Goal: Use online tool/utility: Utilize a website feature to perform a specific function

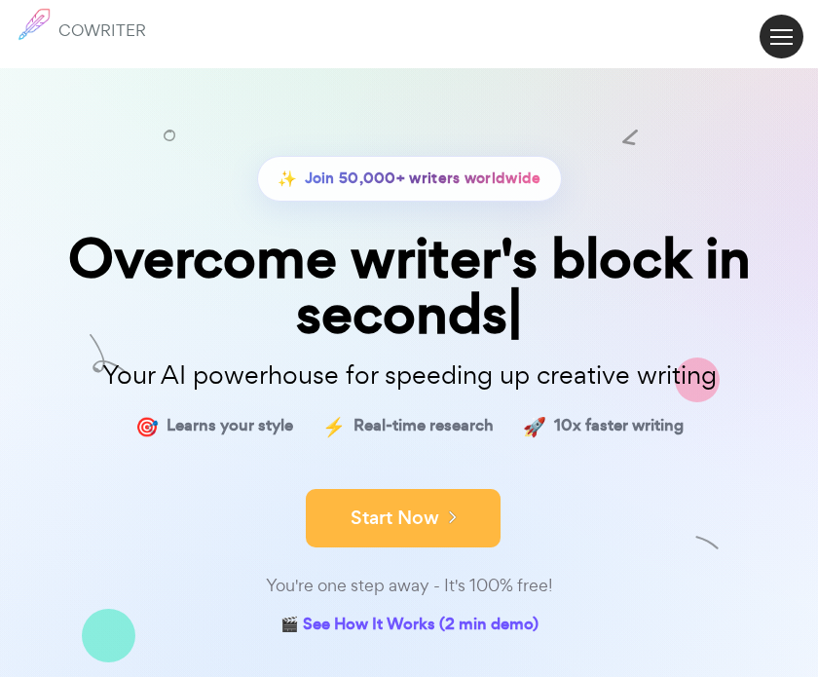
click at [433, 523] on button "Start Now" at bounding box center [403, 518] width 195 height 58
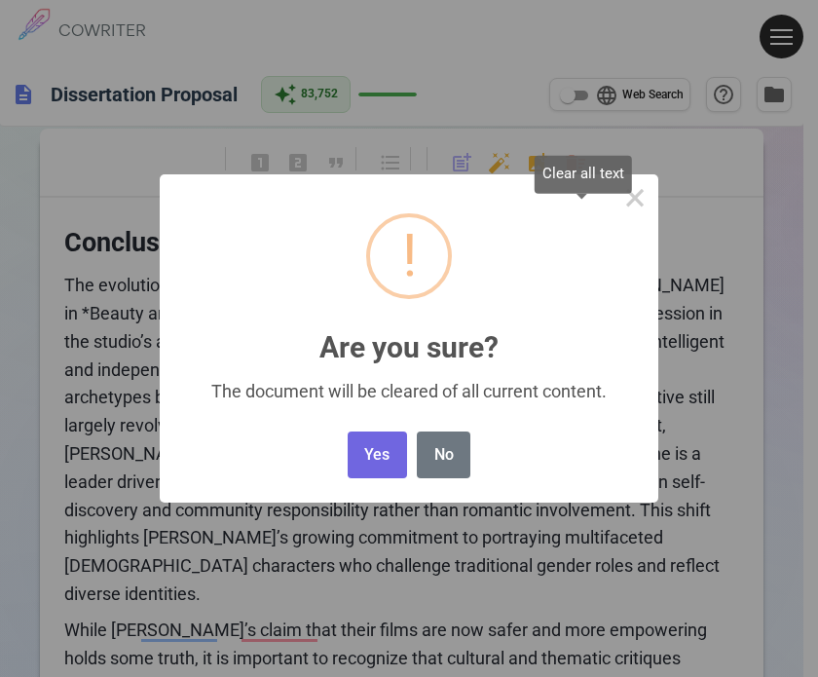
click at [584, 163] on body "1 COWRITER Products Writing Marketing Emails Images (soon) About Contact My Pro…" at bounding box center [409, 514] width 818 height 1028
click at [382, 458] on button "Yes" at bounding box center [377, 455] width 59 height 48
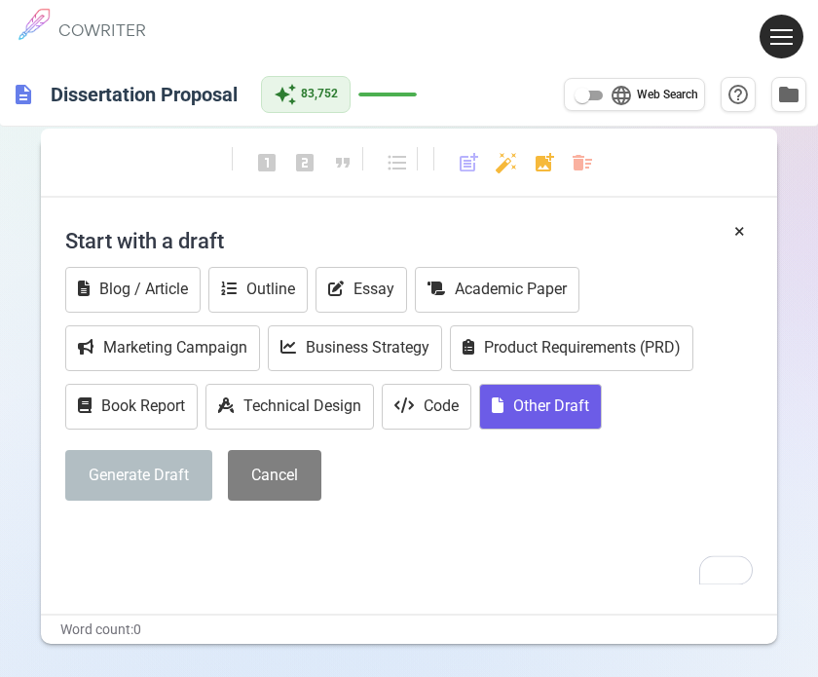
click at [540, 401] on button "Other Draft" at bounding box center [540, 407] width 123 height 46
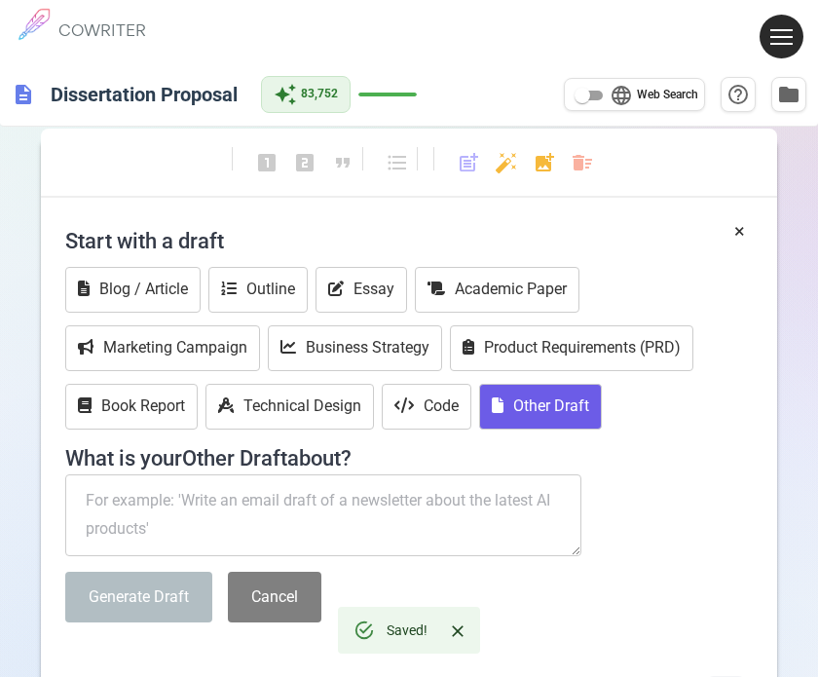
click at [171, 516] on textarea "To enrich screen reader interactions, please activate Accessibility in Grammarl…" at bounding box center [323, 515] width 516 height 82
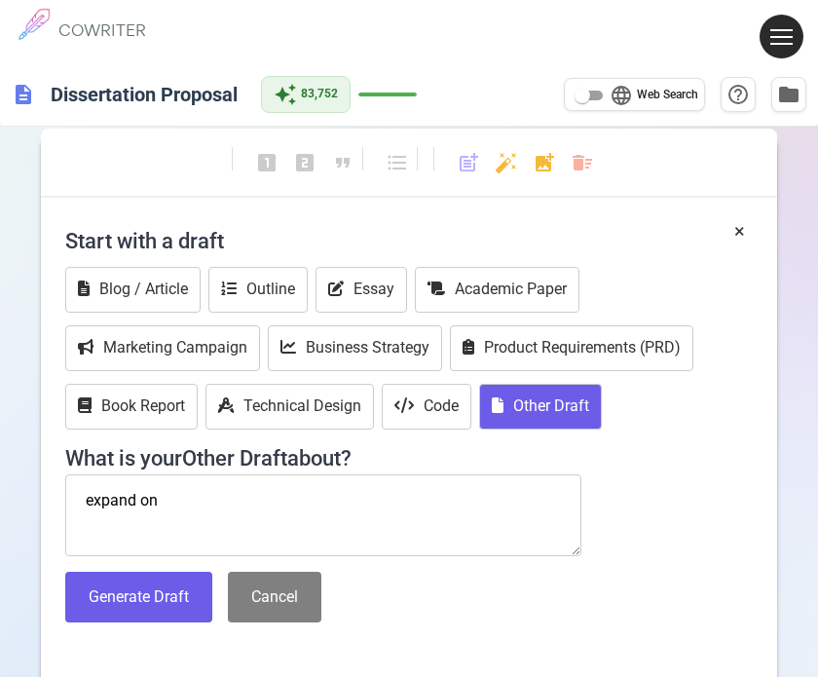
paste textarea "[PERSON_NAME] (2013). An Epideictic Dimension of Symbolic Violence in Disney’s …"
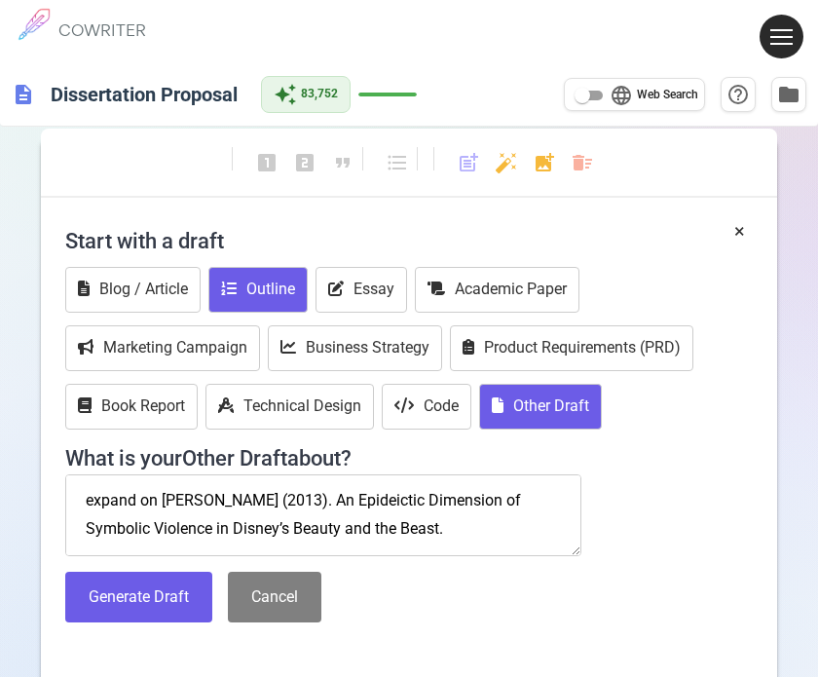
scroll to position [125, 0]
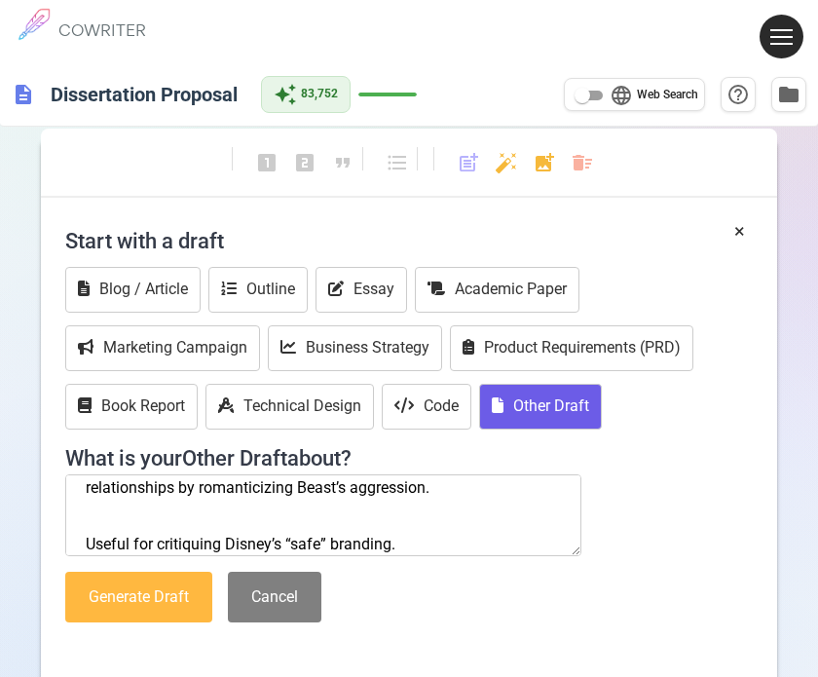
type textarea "expand on [PERSON_NAME] (2013). An Epideictic Dimension of Symbolic Violence in…"
click at [183, 592] on button "Generate Draft" at bounding box center [138, 598] width 147 height 52
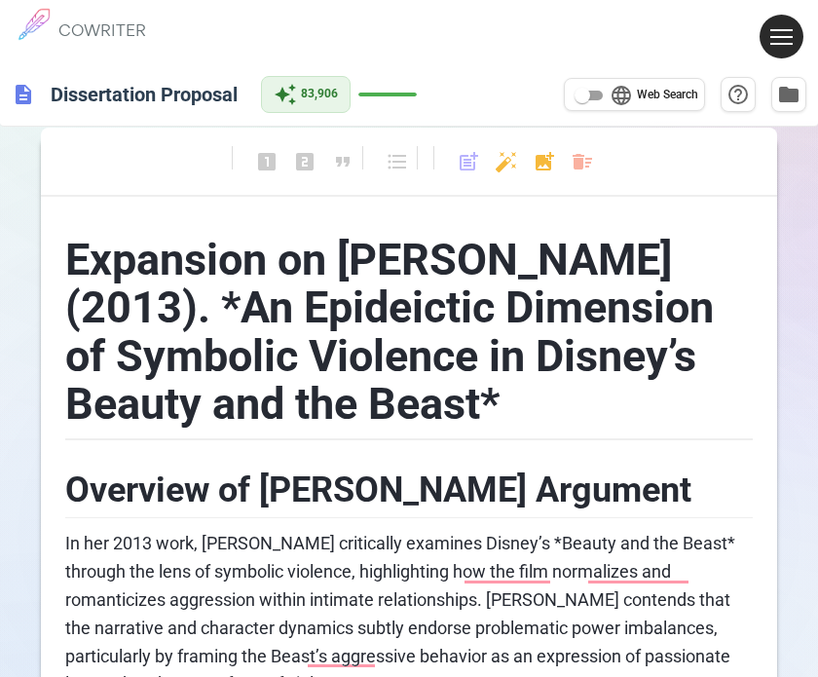
scroll to position [196, 0]
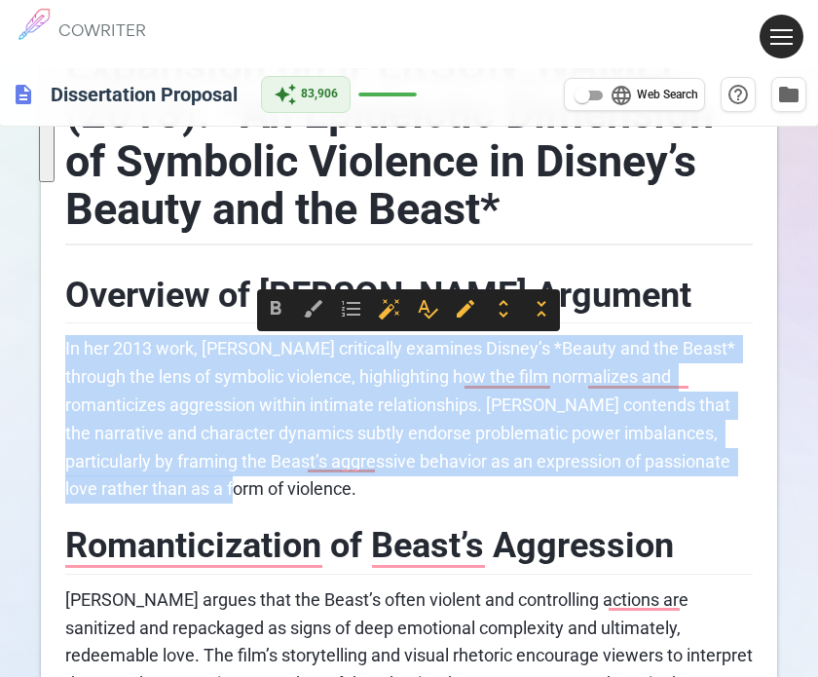
drag, startPoint x: 295, startPoint y: 498, endPoint x: 29, endPoint y: 342, distance: 308.2
copy span "In her 2013 work, [PERSON_NAME] critically examines Disney’s *Beauty and the Be…"
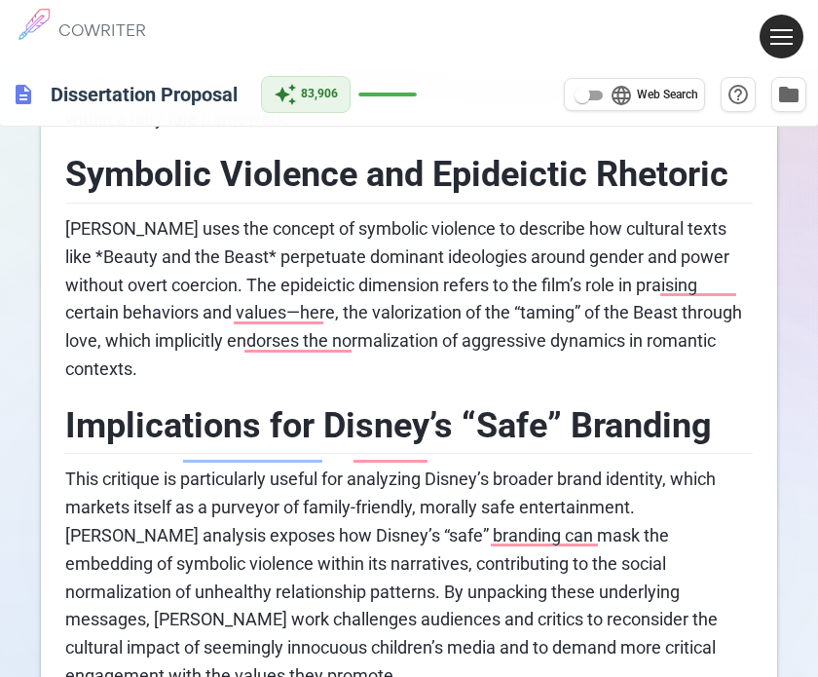
scroll to position [877, 0]
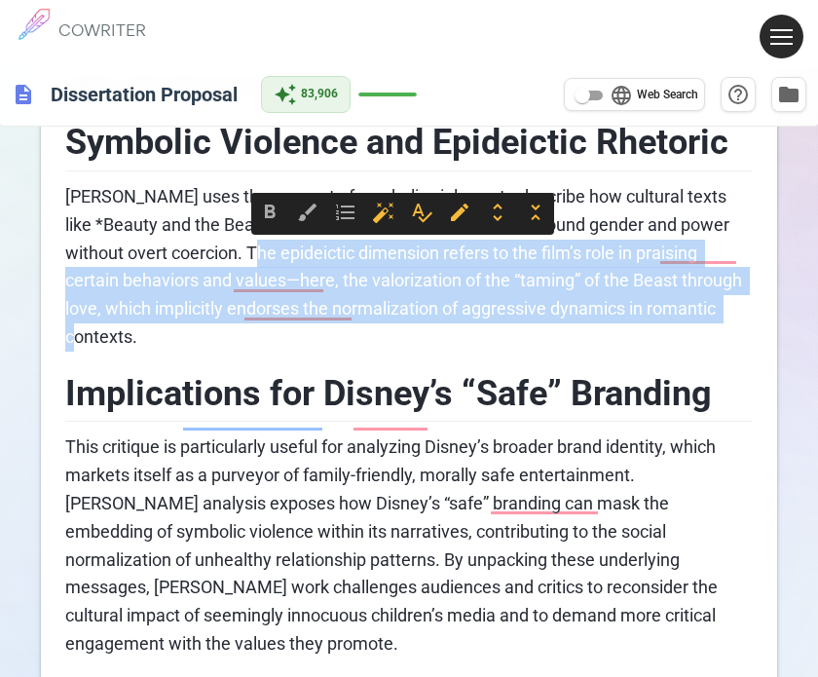
drag, startPoint x: 711, startPoint y: 307, endPoint x: 209, endPoint y: 253, distance: 504.4
click at [209, 253] on p "[PERSON_NAME] uses the concept of symbolic violence to describe how cultural te…" at bounding box center [409, 267] width 688 height 168
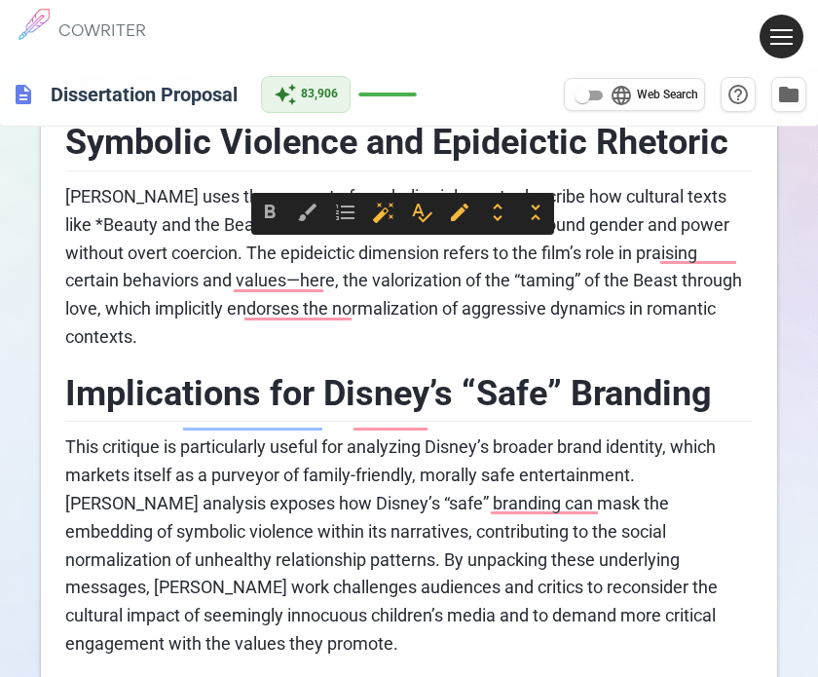
click at [687, 484] on p "This critique is particularly useful for analyzing Disney’s broader brand ident…" at bounding box center [409, 545] width 688 height 224
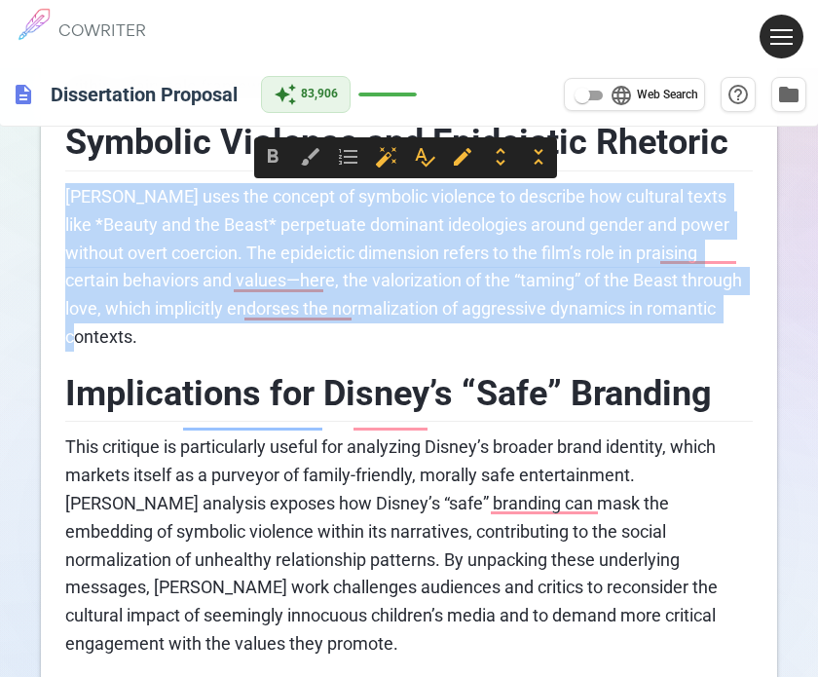
drag, startPoint x: 723, startPoint y: 303, endPoint x: 54, endPoint y: 192, distance: 678.2
click at [53, 191] on div "format_bold format_italic format_underlined looks_one looks_two looks_3 format_…" at bounding box center [409, 184] width 818 height 1881
copy span "[PERSON_NAME] uses the concept of symbolic violence to describe how cultural te…"
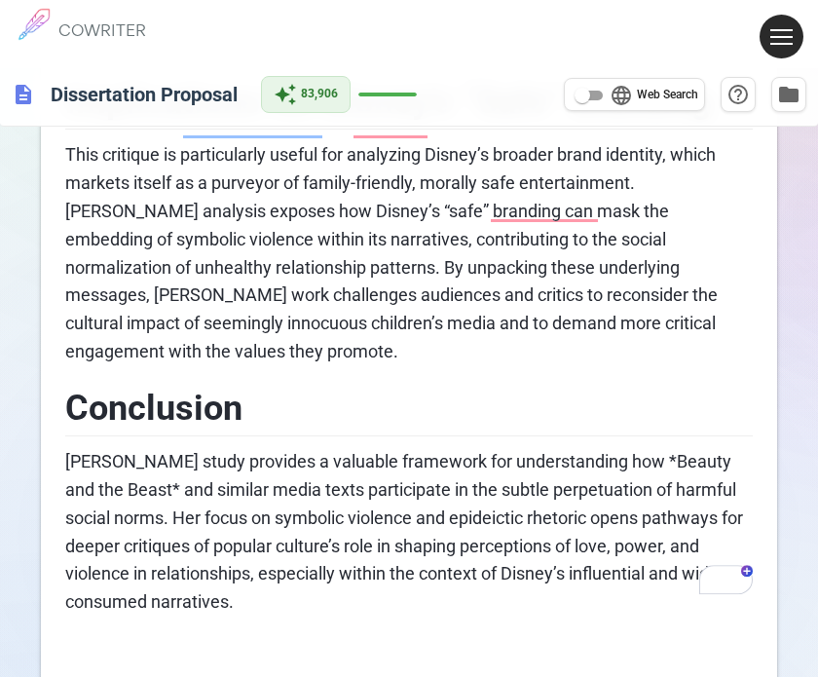
scroll to position [1072, 0]
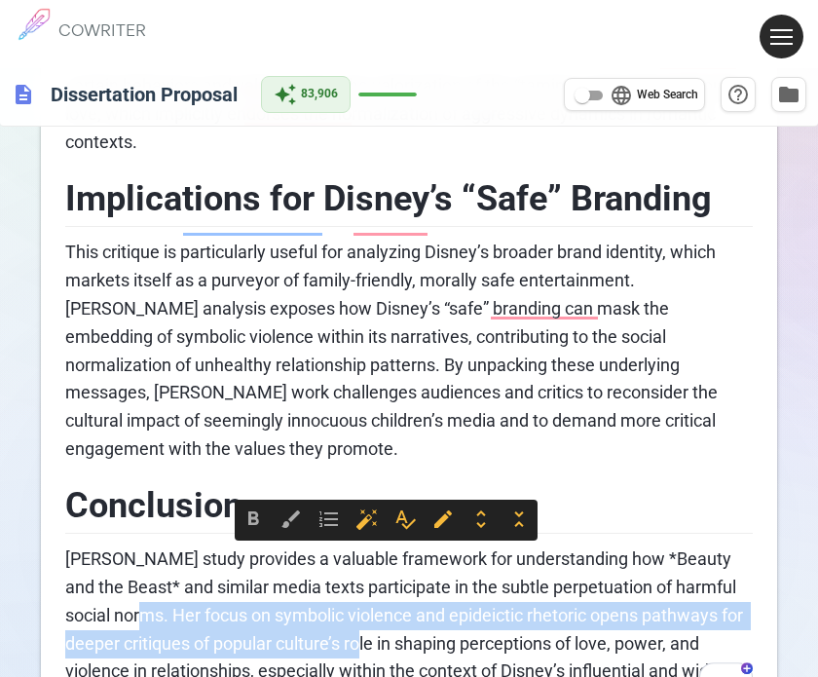
drag, startPoint x: 142, startPoint y: 555, endPoint x: 397, endPoint y: 584, distance: 256.8
click at [397, 584] on span "[PERSON_NAME] study provides a valuable framework for understanding how *Beauty…" at bounding box center [406, 628] width 682 height 161
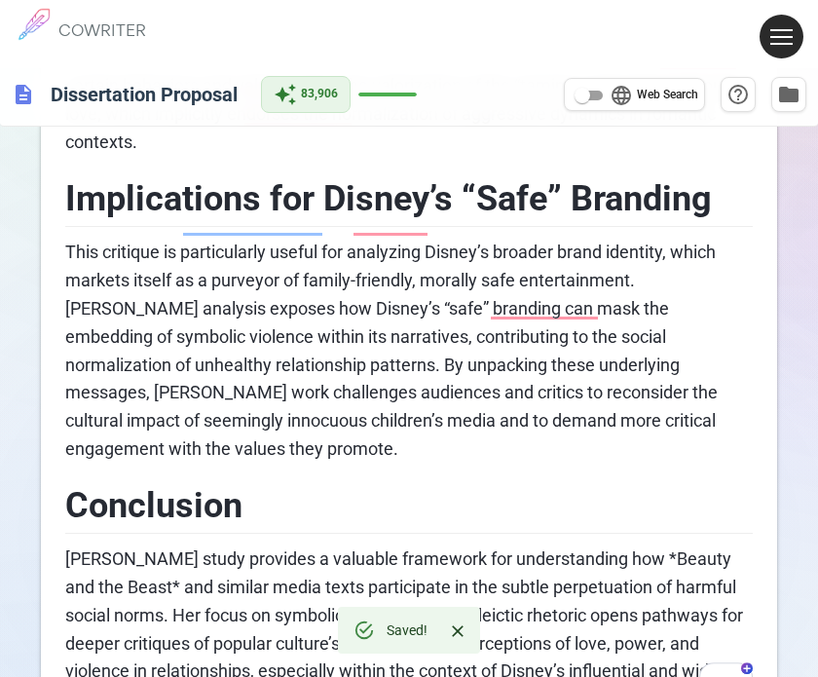
click at [428, 642] on div at bounding box center [450, 630] width 45 height 35
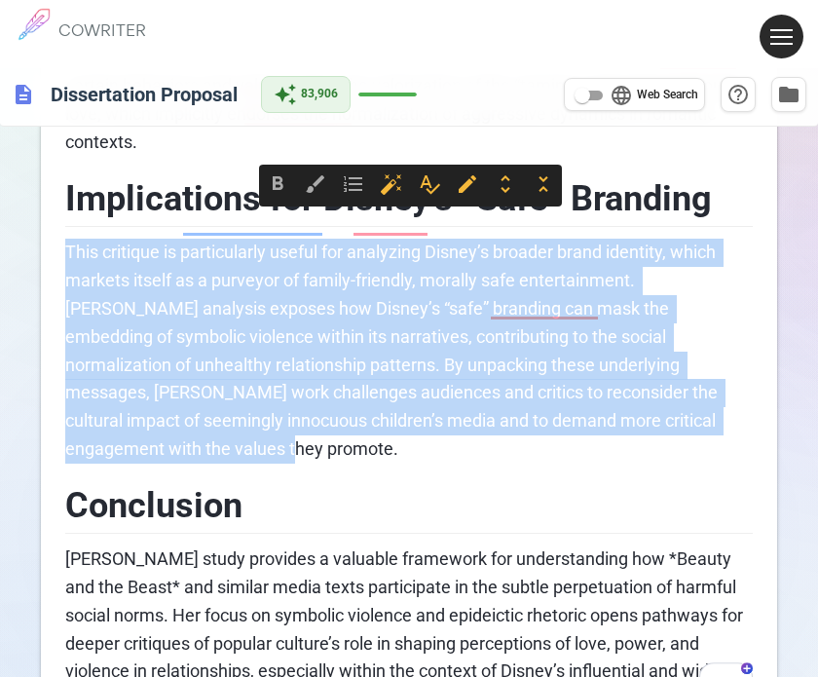
drag, startPoint x: 752, startPoint y: 399, endPoint x: 30, endPoint y: 220, distance: 743.5
copy span "This critique is particularly useful for analyzing Disney’s broader brand ident…"
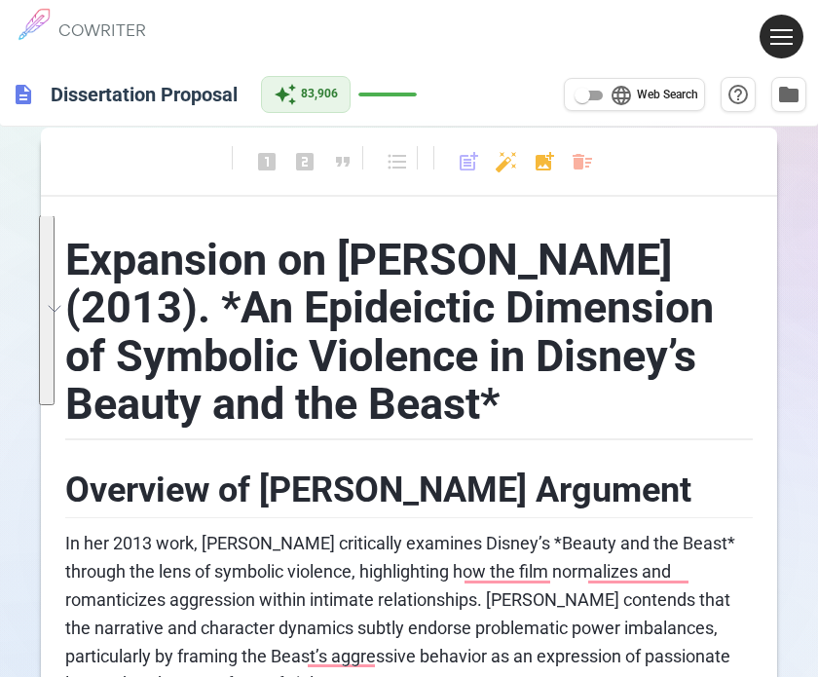
scroll to position [0, 0]
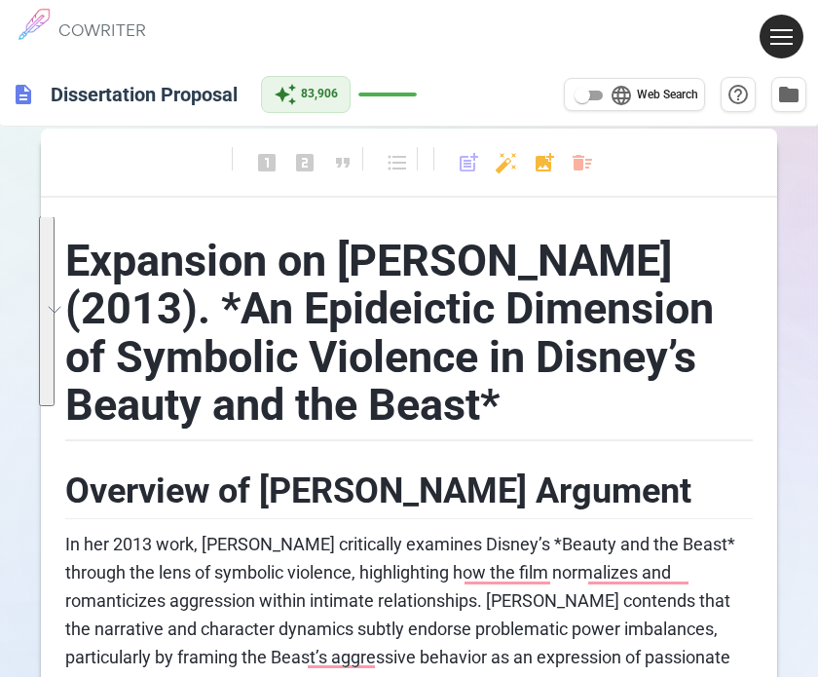
click at [569, 165] on div "format_bold format_italic format_underlined looks_one looks_two looks_3 format_…" at bounding box center [409, 172] width 736 height 52
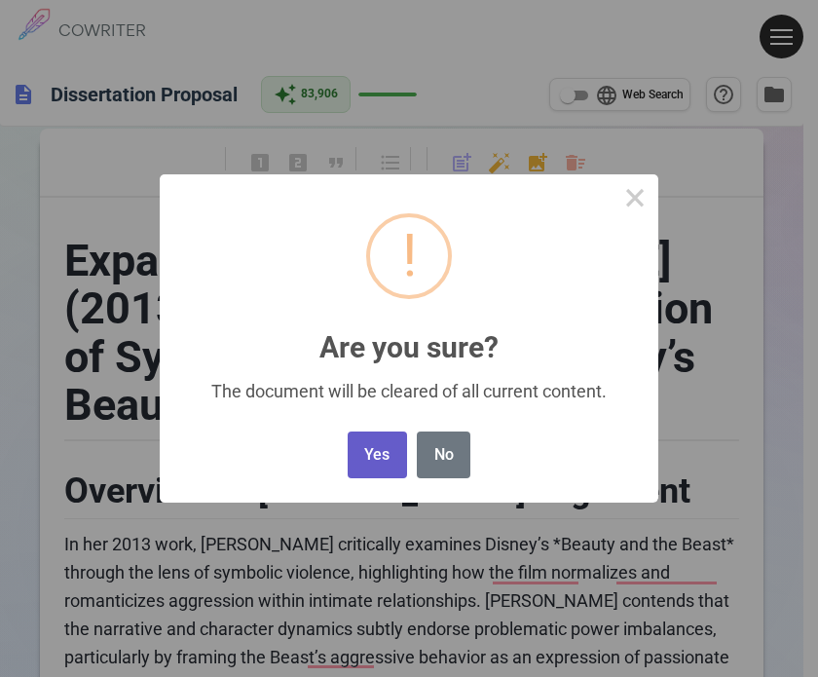
click at [394, 455] on button "Yes" at bounding box center [377, 455] width 59 height 48
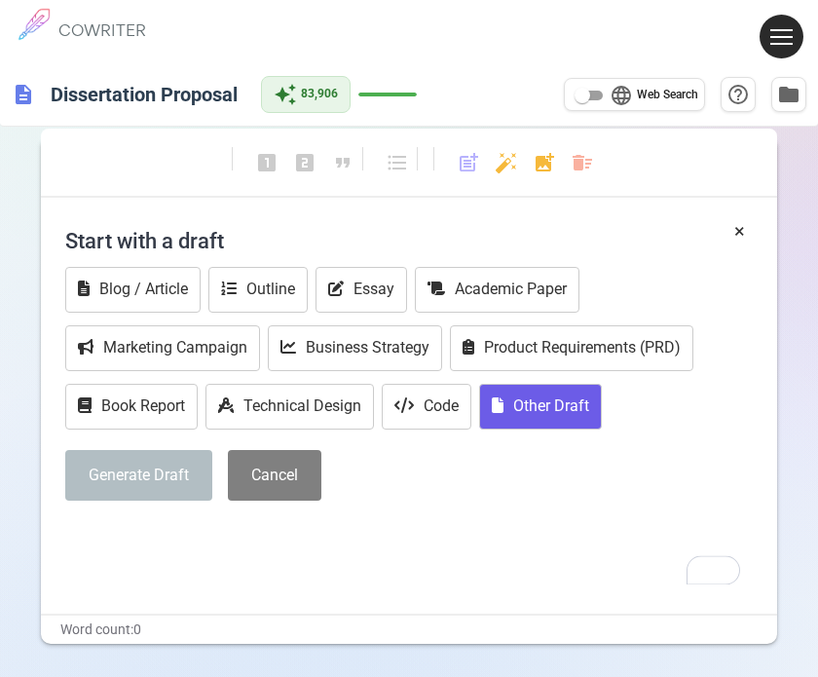
click at [573, 408] on button "Other Draft" at bounding box center [540, 407] width 123 height 46
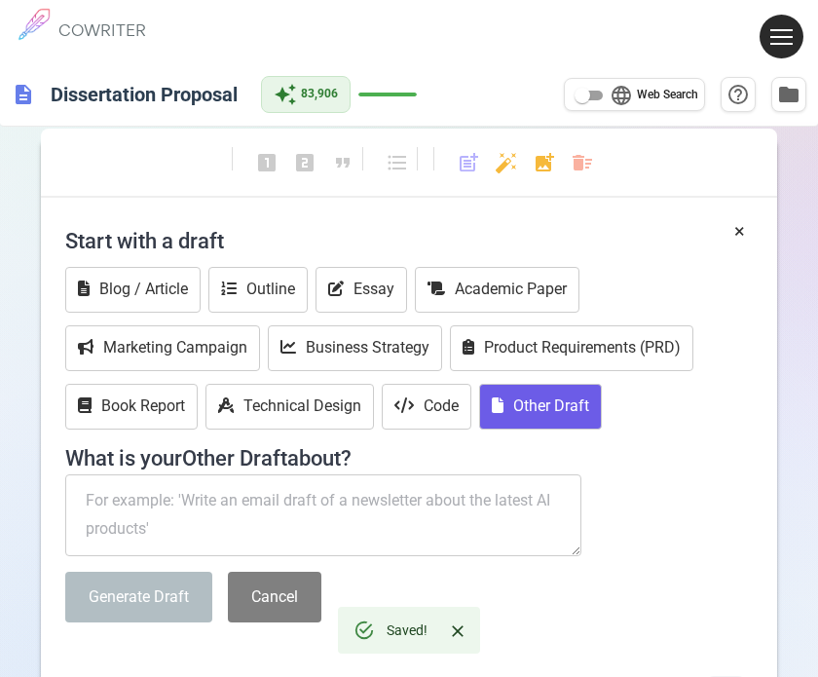
click at [166, 498] on textarea "To enrich screen reader interactions, please activate Accessibility in Grammarl…" at bounding box center [323, 515] width 516 height 82
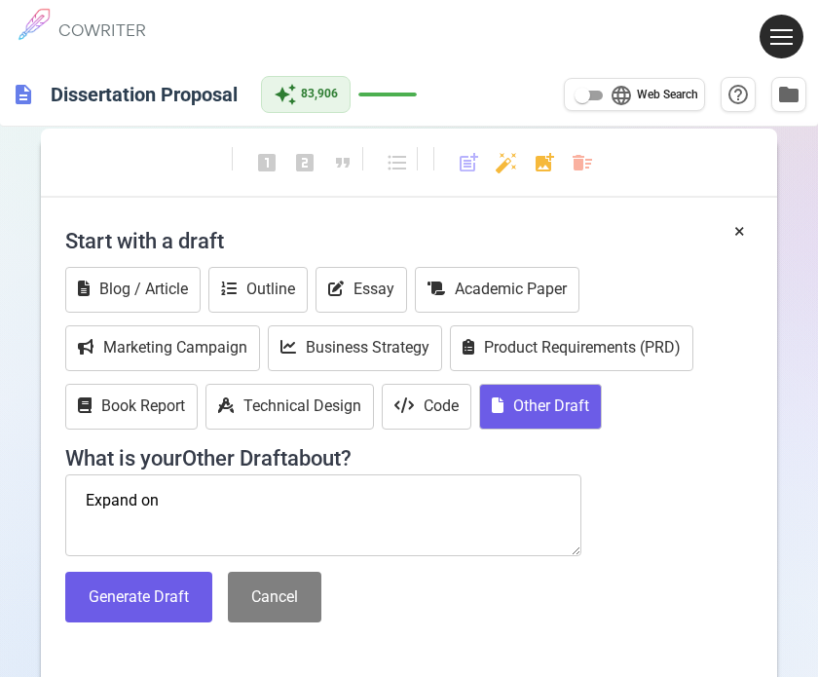
paste textarea "2. [PERSON_NAME] (2014). Feminine Empowerment in Disney's Beauty and the Beast.…"
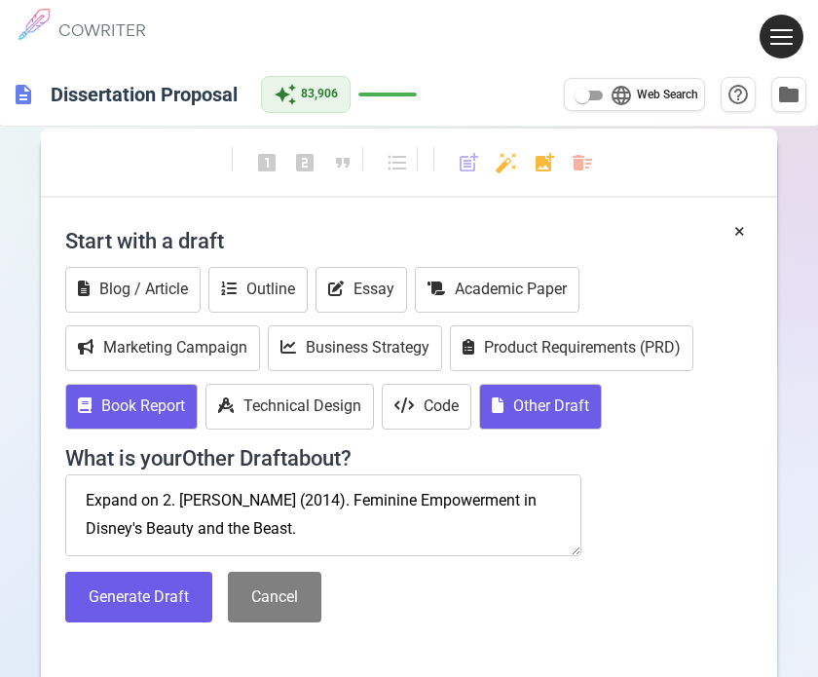
scroll to position [96, 0]
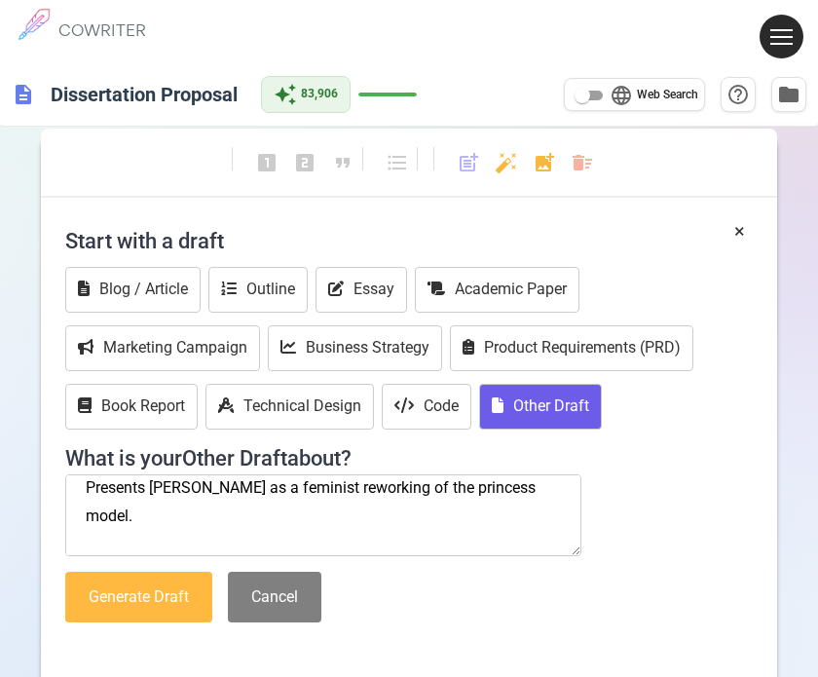
type textarea "Expand on 2. [PERSON_NAME] (2014). Feminine Empowerment in Disney's Beauty and …"
click at [151, 615] on button "Generate Draft" at bounding box center [138, 598] width 147 height 52
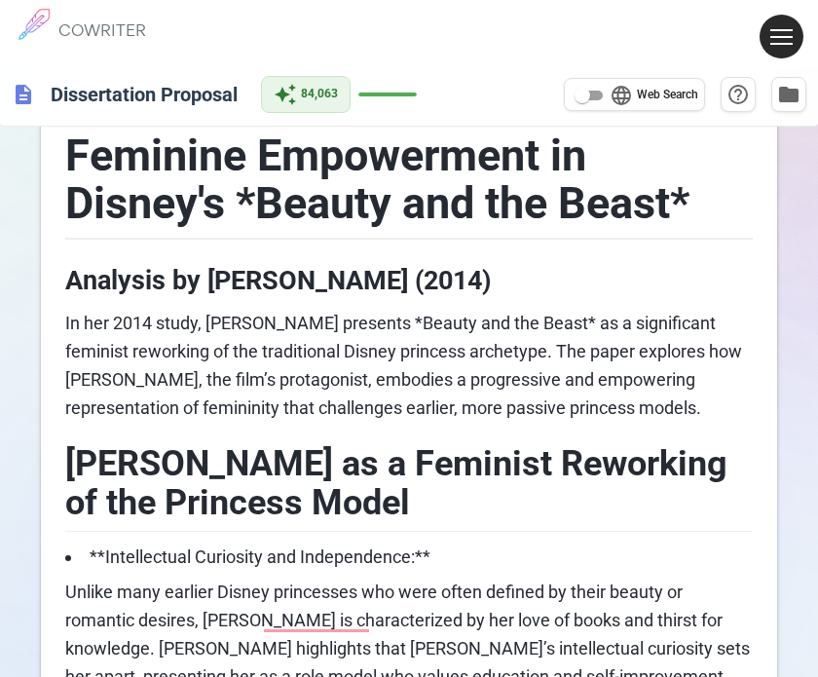
scroll to position [0, 0]
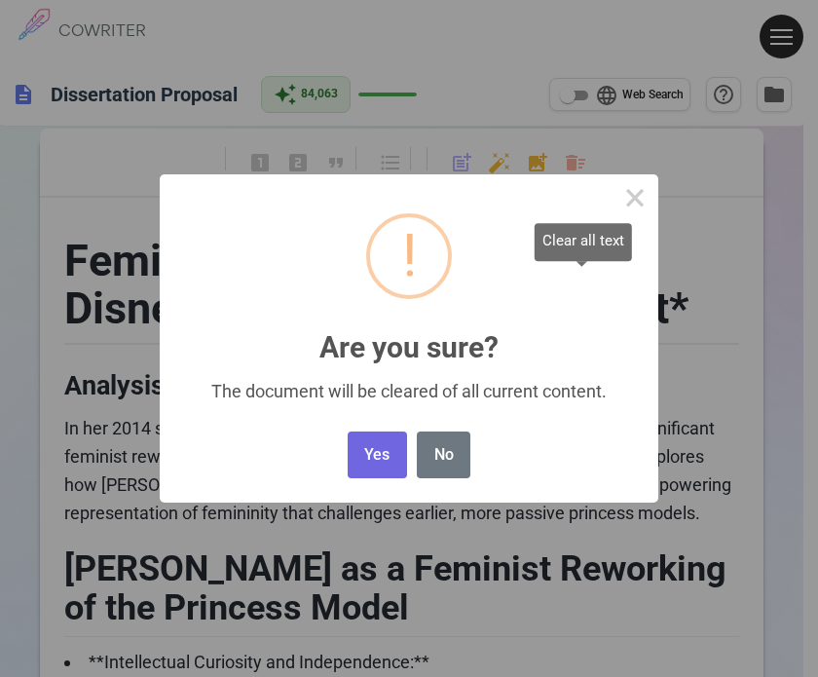
drag, startPoint x: 586, startPoint y: 159, endPoint x: 594, endPoint y: 167, distance: 11.0
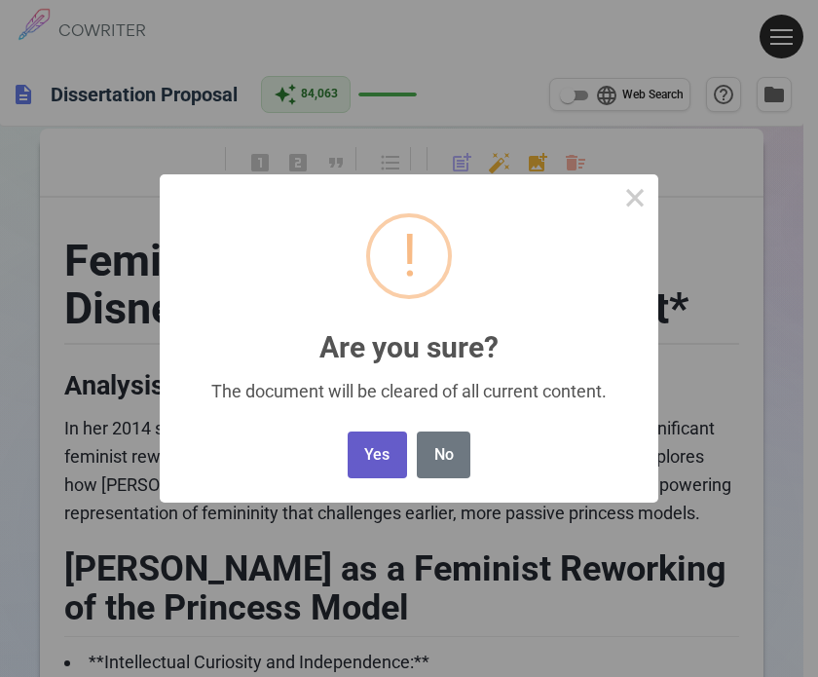
click at [361, 458] on button "Yes" at bounding box center [377, 455] width 59 height 48
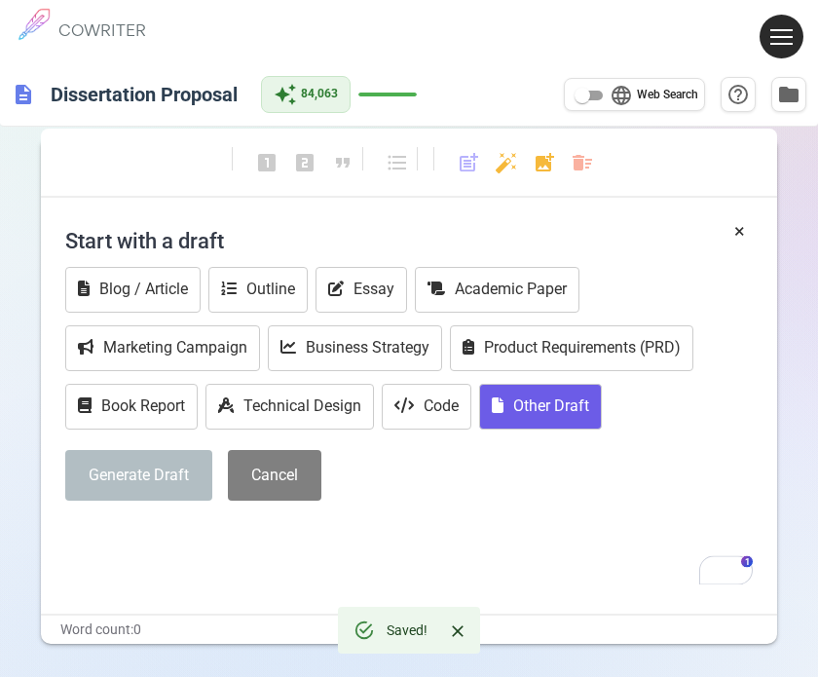
click at [503, 403] on icon "To enrich screen reader interactions, please activate Accessibility in Grammarl…" at bounding box center [498, 405] width 12 height 16
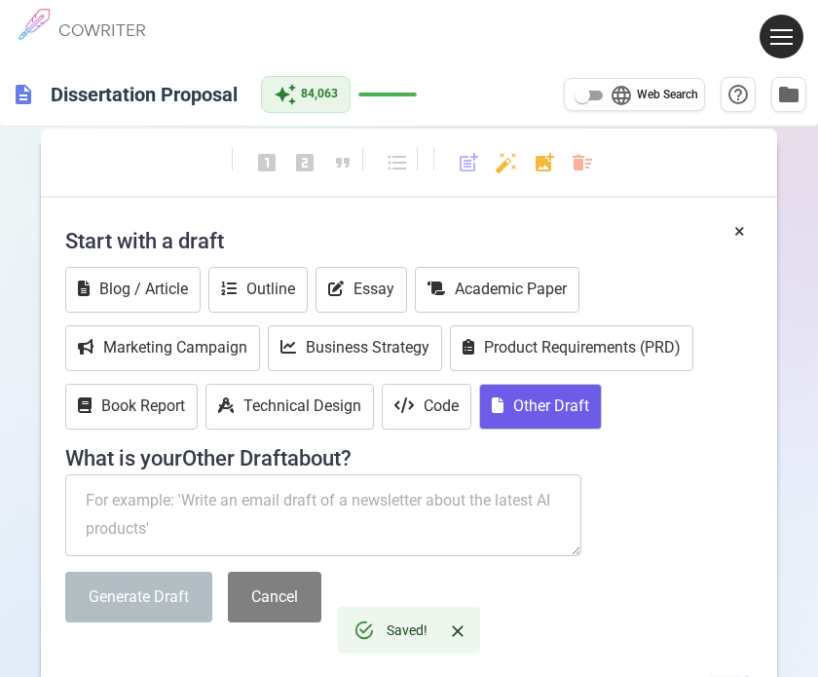
paste textarea "2. [PERSON_NAME] (2014). Feminine Empowerment in Disney's Beauty and the Beast.…"
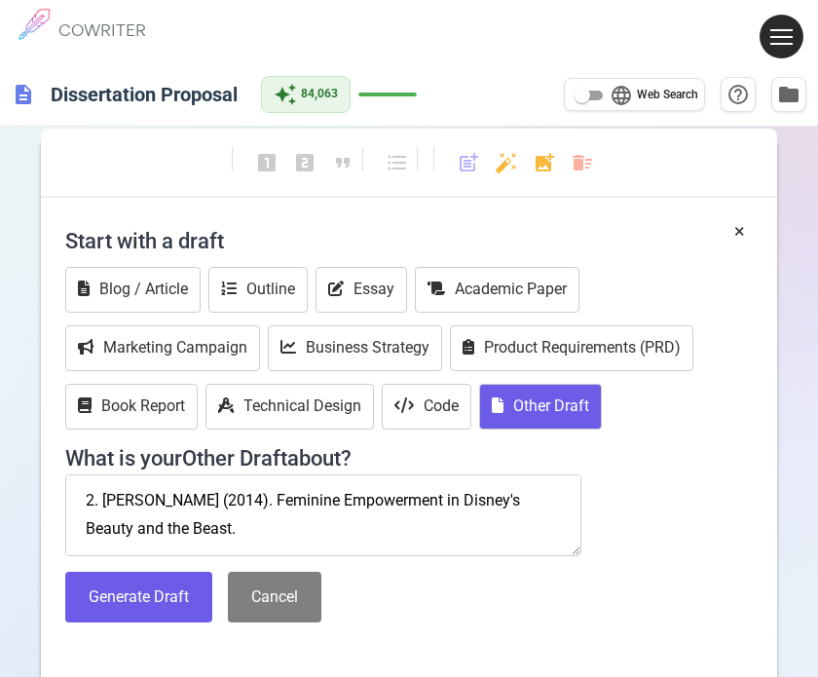
click at [257, 527] on textarea "2. [PERSON_NAME] (2014). Feminine Empowerment in Disney's Beauty and the Beast.…" at bounding box center [323, 515] width 516 height 82
click at [82, 500] on textarea "2. [PERSON_NAME] (2014). Feminine Empowerment in Disney's Beauty and the Beast.…" at bounding box center [323, 515] width 516 height 82
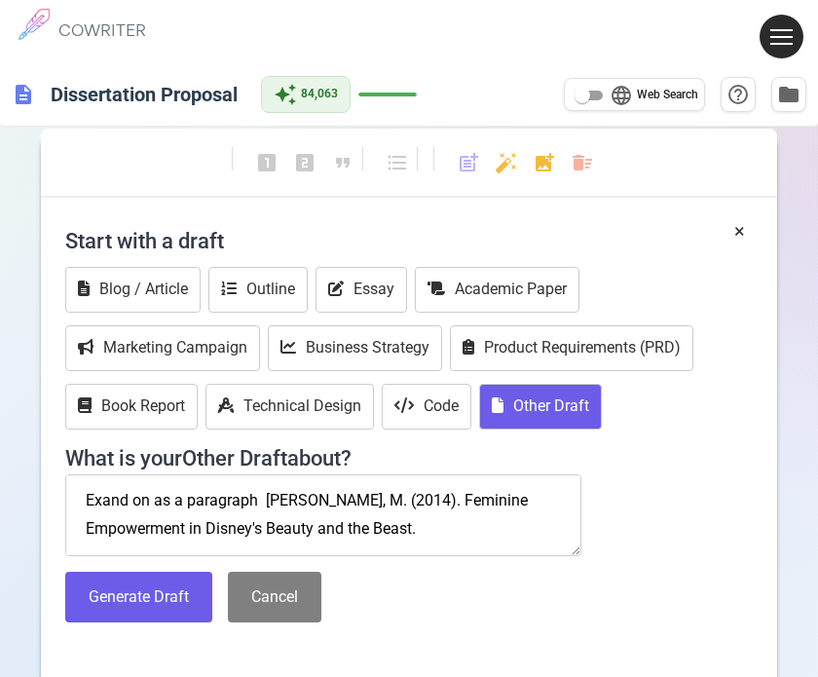
scroll to position [96, 0]
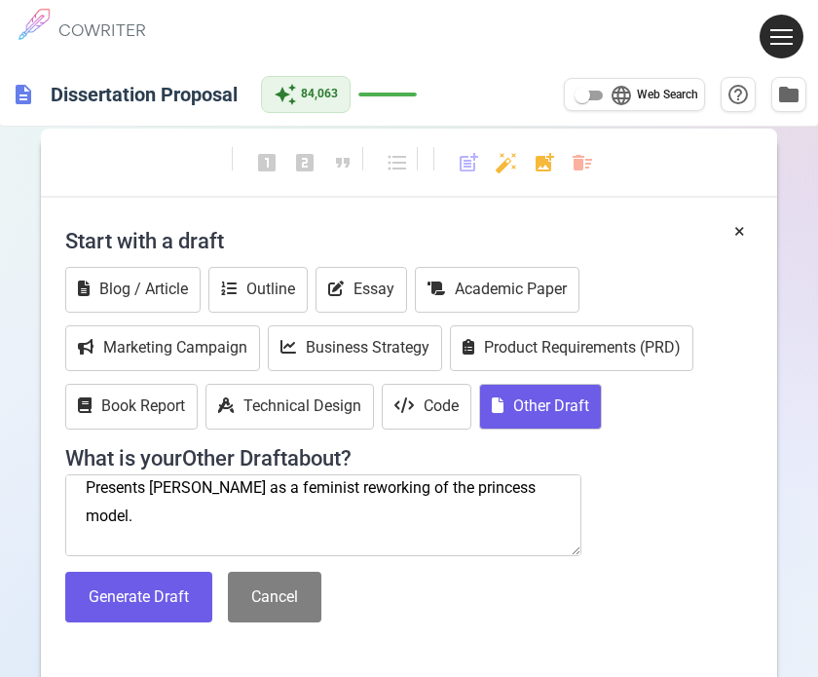
click at [88, 544] on textarea "Exand on as a paragraph [PERSON_NAME], M. (2014). Feminine Empowerment in Disne…" at bounding box center [323, 515] width 516 height 82
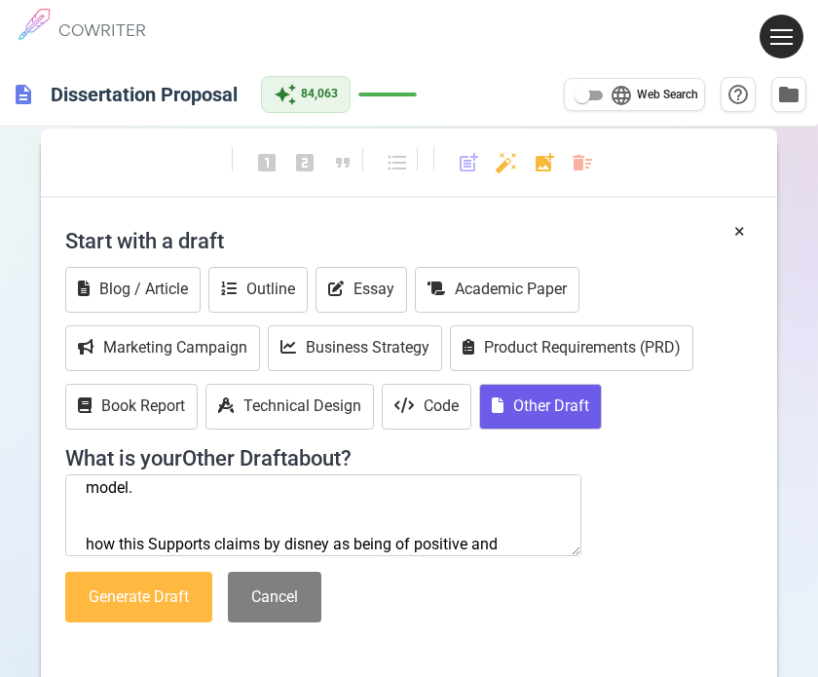
type textarea "Exand on as a paragraph [PERSON_NAME], M. (2014). Feminine Empowerment in Disne…"
click at [128, 576] on button "Generate Draft" at bounding box center [138, 598] width 147 height 52
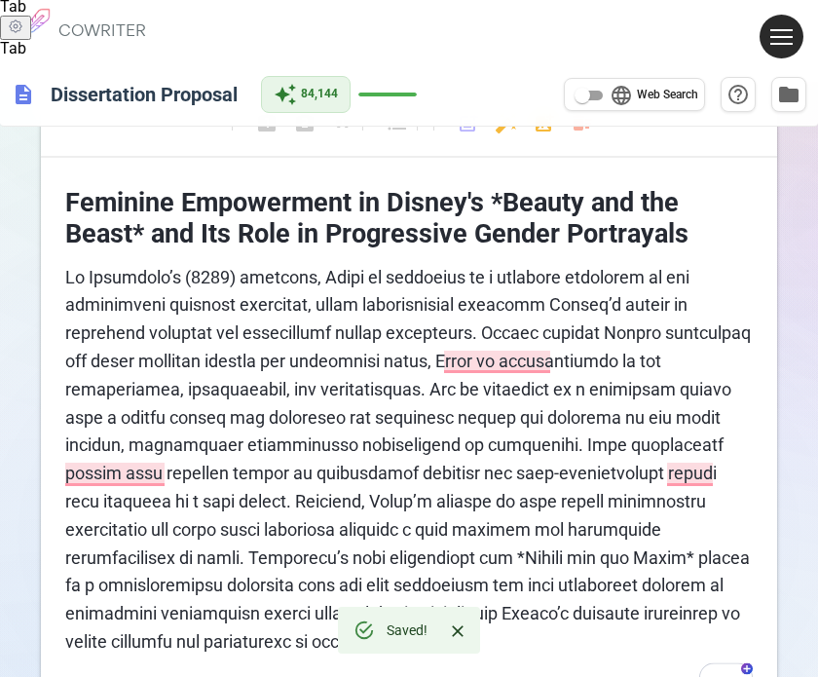
scroll to position [137, 0]
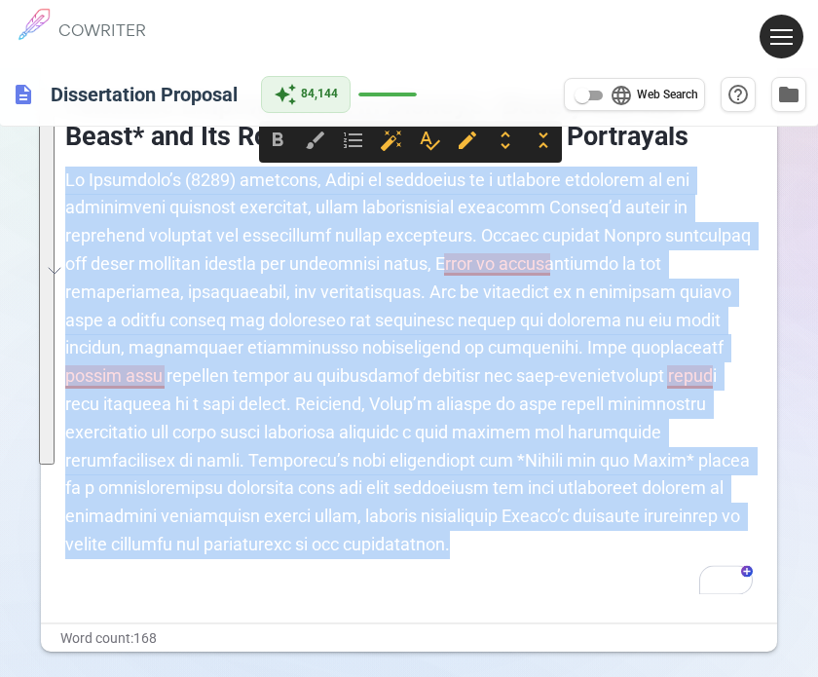
drag, startPoint x: 226, startPoint y: 540, endPoint x: 65, endPoint y: 183, distance: 391.9
click at [65, 183] on p "To enrich screen reader interactions, please activate Accessibility in Grammarl…" at bounding box center [409, 363] width 688 height 392
copy span "Lo Ipsumdolo’s (3317) ametcons, Adipi el seddoeius te i utlabore etdolorem al e…"
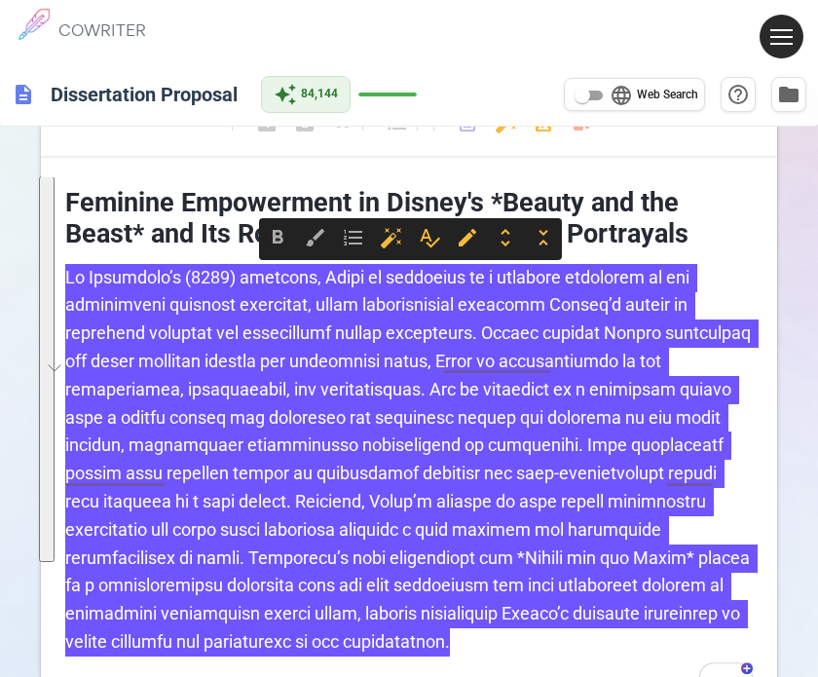
scroll to position [0, 0]
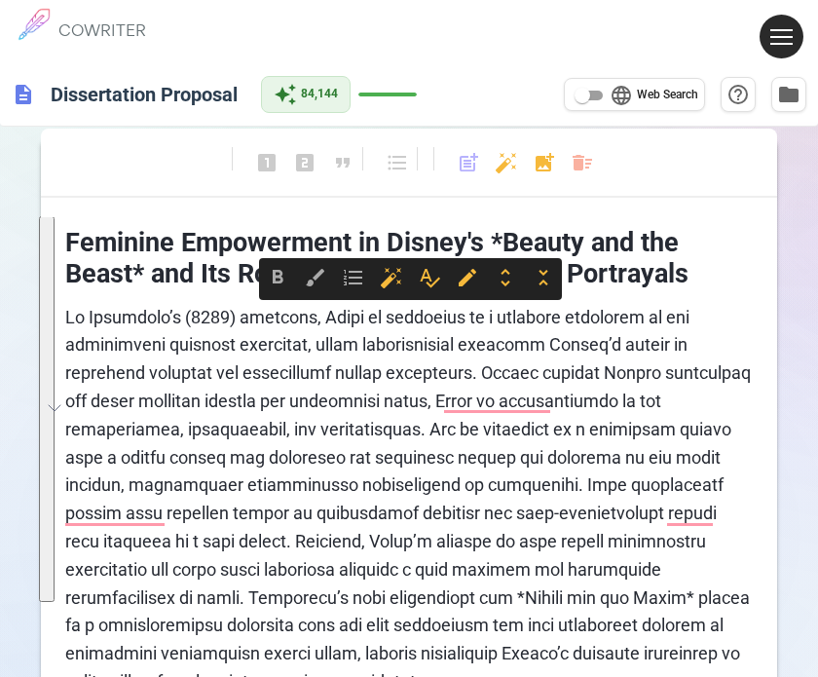
click at [561, 180] on div "format_bold format_italic format_underlined looks_one looks_two looks_3 format_…" at bounding box center [409, 172] width 736 height 52
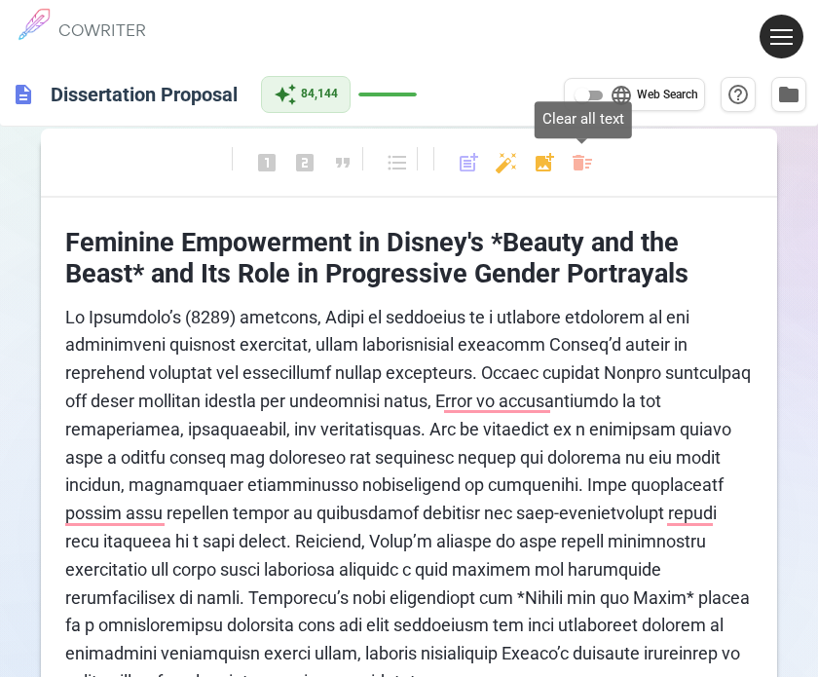
click at [585, 165] on body "1 COWRITER Products Writing Marketing Emails Images (soon) About Contact My Pro…" at bounding box center [409, 456] width 818 height 913
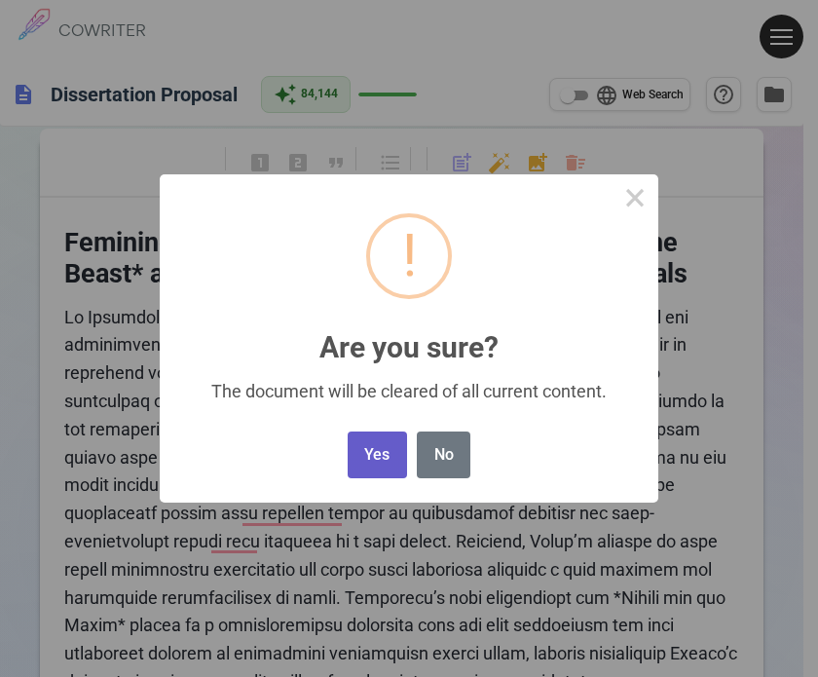
click at [394, 454] on button "Yes" at bounding box center [377, 455] width 59 height 48
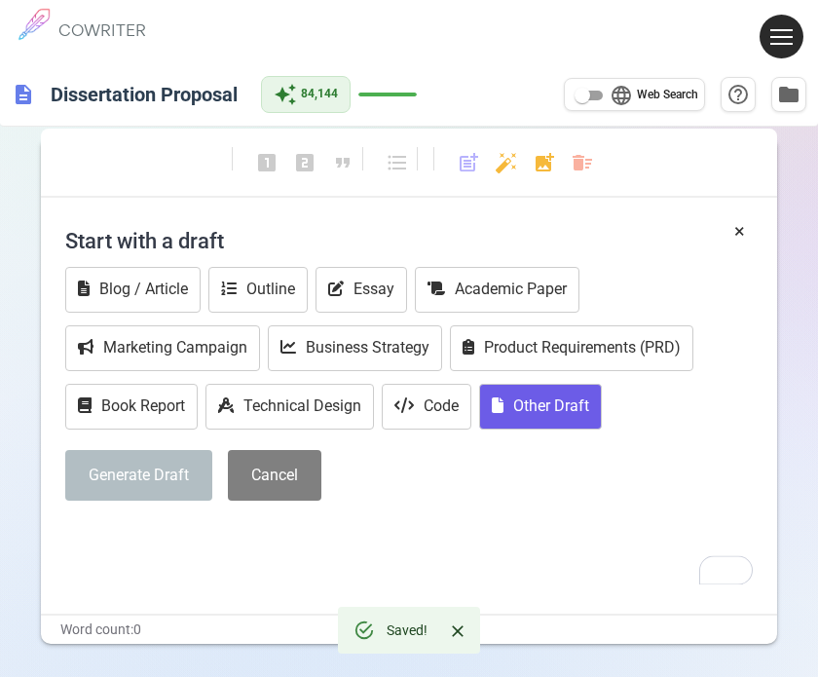
click at [511, 393] on button "Other Draft" at bounding box center [540, 407] width 123 height 46
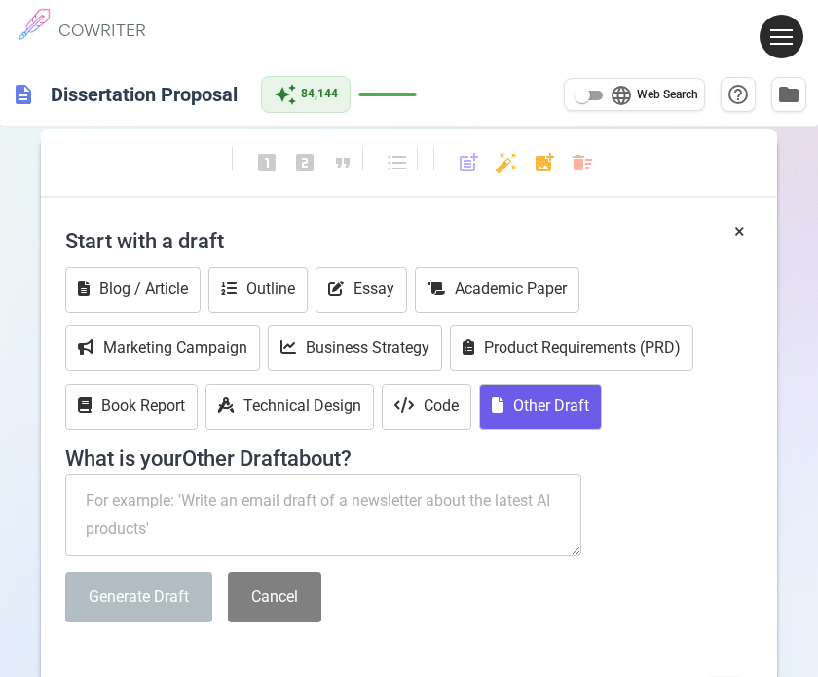
click at [260, 505] on textarea "To enrich screen reader interactions, please activate Accessibility in Grammarl…" at bounding box center [323, 515] width 516 height 82
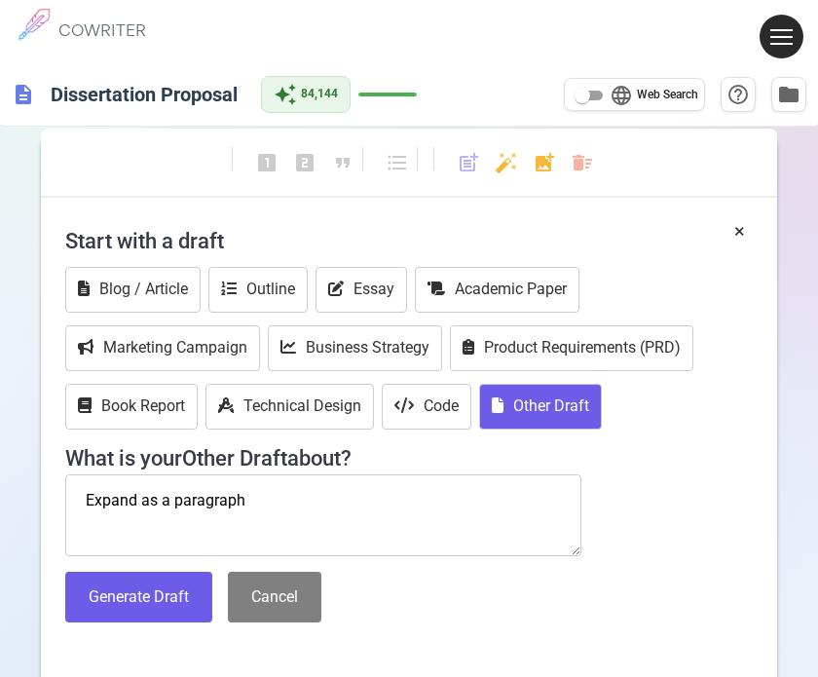
drag, startPoint x: 260, startPoint y: 505, endPoint x: 452, endPoint y: 535, distance: 194.1
click at [0, 0] on icon "Click to open assistant" at bounding box center [0, 0] width 0 height 0
paste textarea "2. [PERSON_NAME] (2014). Feminine Empowerment in Disney's Beauty and the Beast.…"
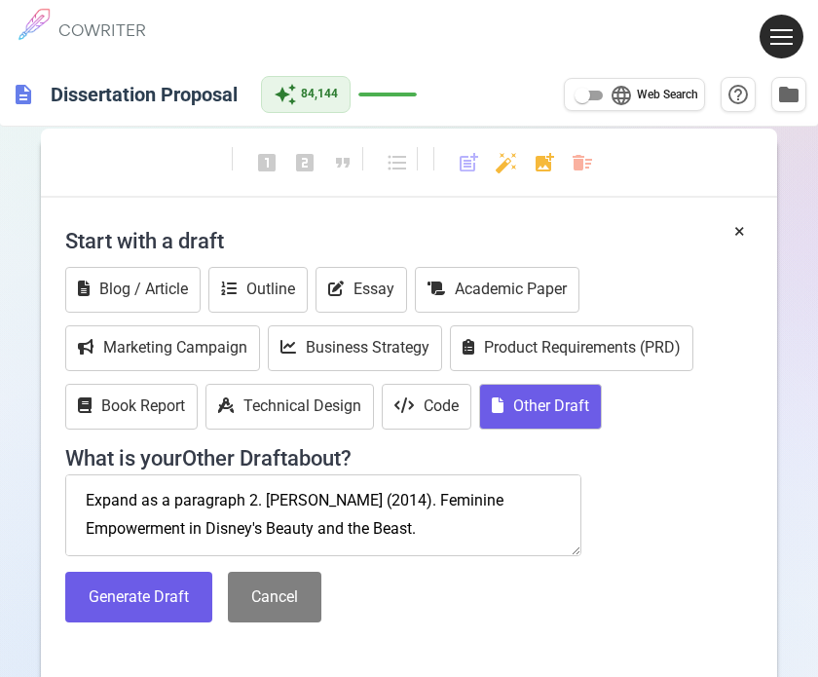
click at [406, 500] on textarea "Expand as a paragraph 2. [PERSON_NAME] (2014). Feminine Empowerment in Disney's…" at bounding box center [323, 515] width 516 height 82
click at [410, 502] on textarea "Expand as a paragraph 2. [PERSON_NAME] (2014). Feminine Empowerment in Disney's…" at bounding box center [323, 515] width 516 height 82
drag, startPoint x: 413, startPoint y: 503, endPoint x: 251, endPoint y: 490, distance: 162.2
click at [251, 490] on textarea "Expand as a paragraph 2. [PERSON_NAME] (2014). Feminine Empowerment in Disney's…" at bounding box center [323, 515] width 516 height 82
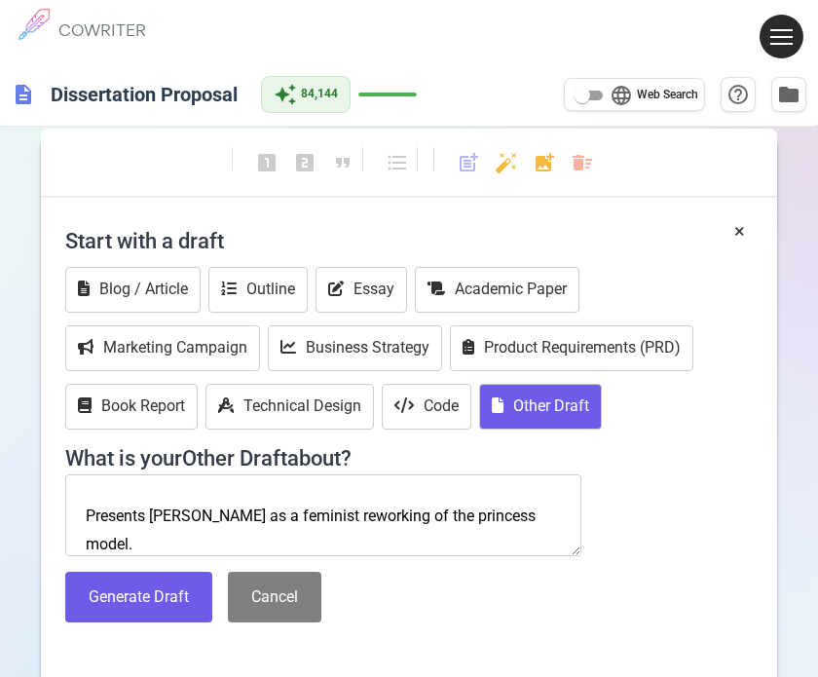
scroll to position [96, 0]
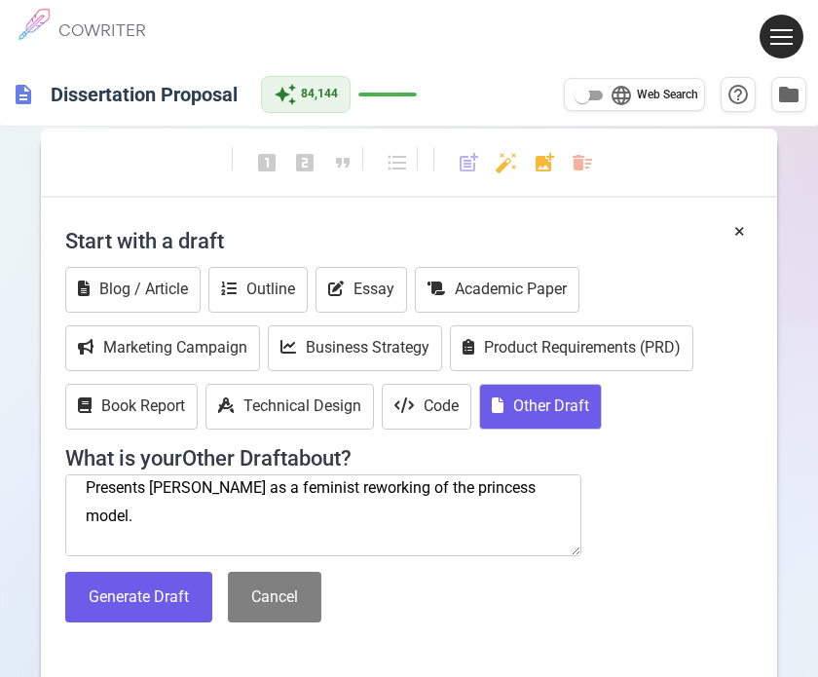
click at [80, 537] on textarea "Expand as a paragraph [PERSON_NAME] (2015). Feminine Empowerment in Disney's Be…" at bounding box center [323, 515] width 516 height 82
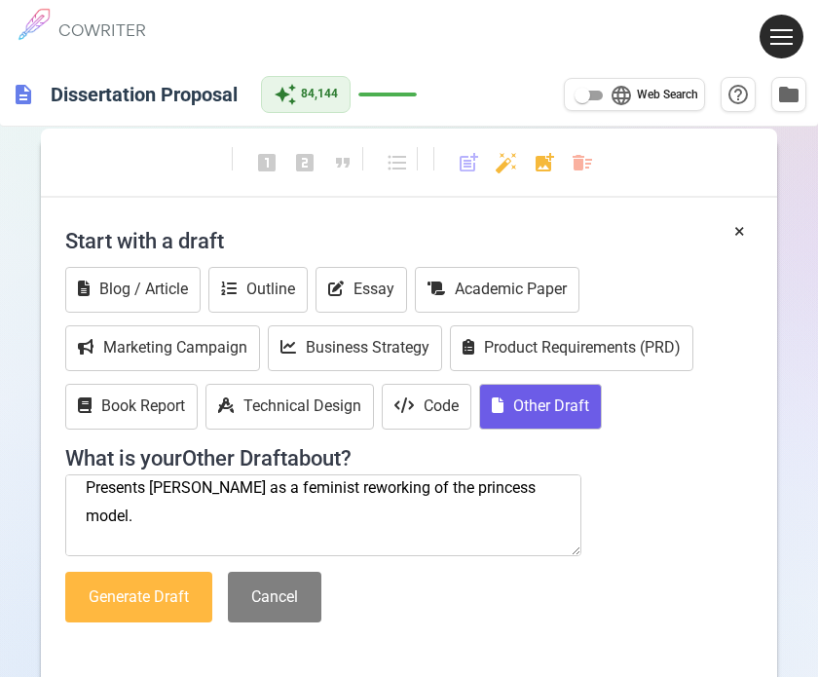
type textarea "Expand as a paragraph [PERSON_NAME] (2015). Feminine Empowerment in Disney's Be…"
click at [98, 615] on button "Generate Draft" at bounding box center [138, 598] width 147 height 52
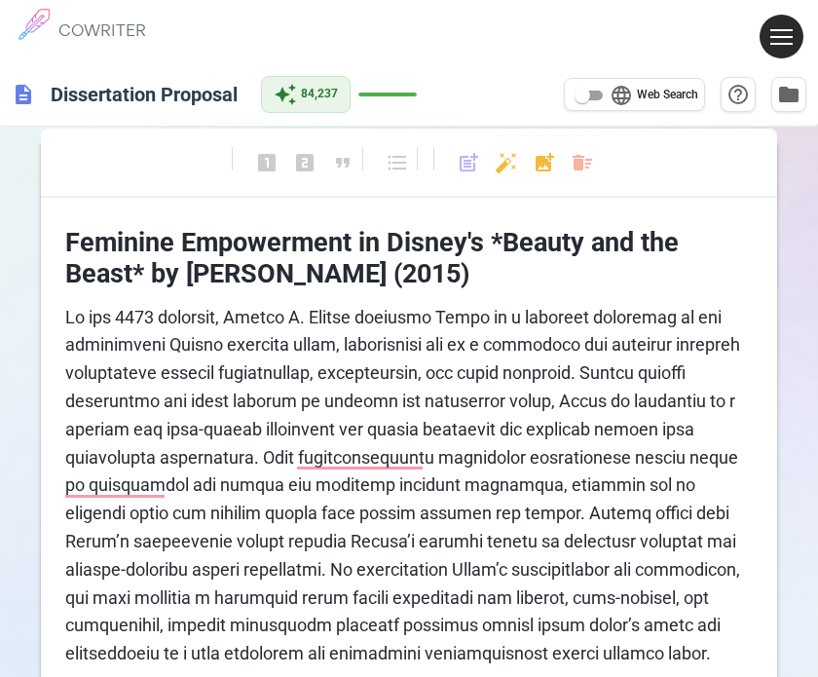
click at [0, 0] on icon "Close assistant" at bounding box center [0, 0] width 0 height 0
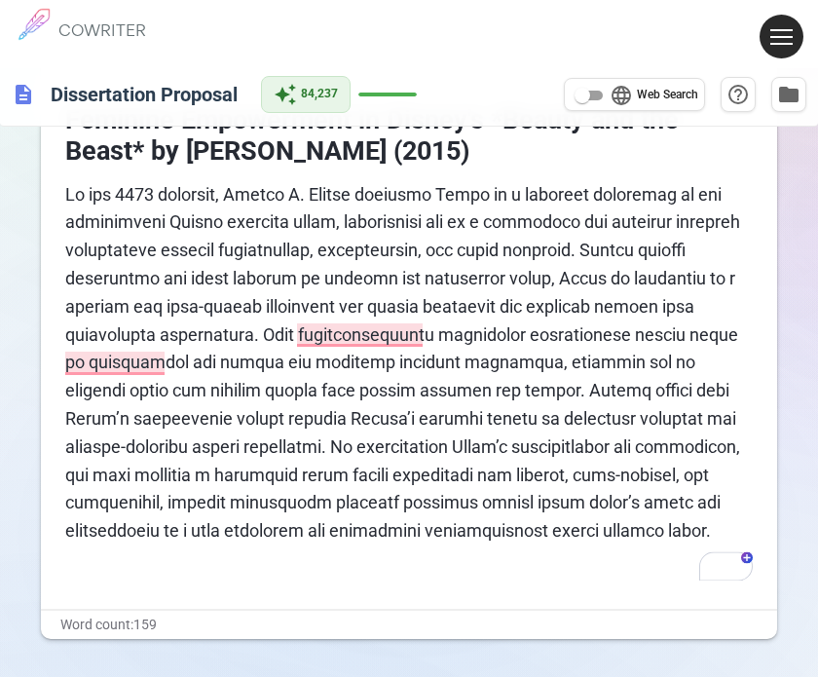
scroll to position [97, 0]
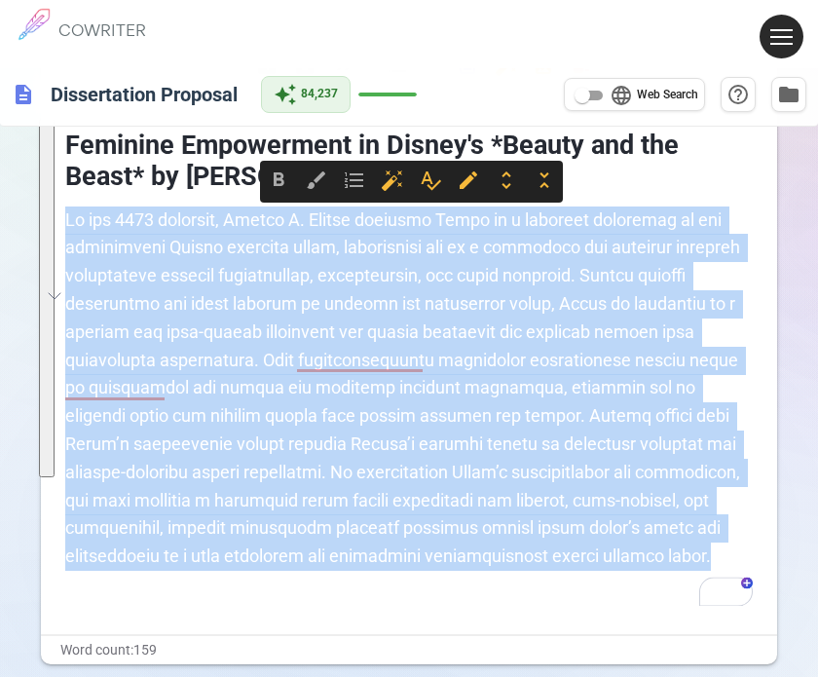
drag, startPoint x: 577, startPoint y: 558, endPoint x: 58, endPoint y: 227, distance: 614.9
click at [50, 224] on div "format_bold format_italic format_underlined looks_one looks_two looks_3 format_…" at bounding box center [409, 406] width 818 height 764
copy span "Lo ips 4193 dolorsit, Ametco A. Elitse doeiusmo Tempo in u laboreet doloremag a…"
